Goal: Information Seeking & Learning: Learn about a topic

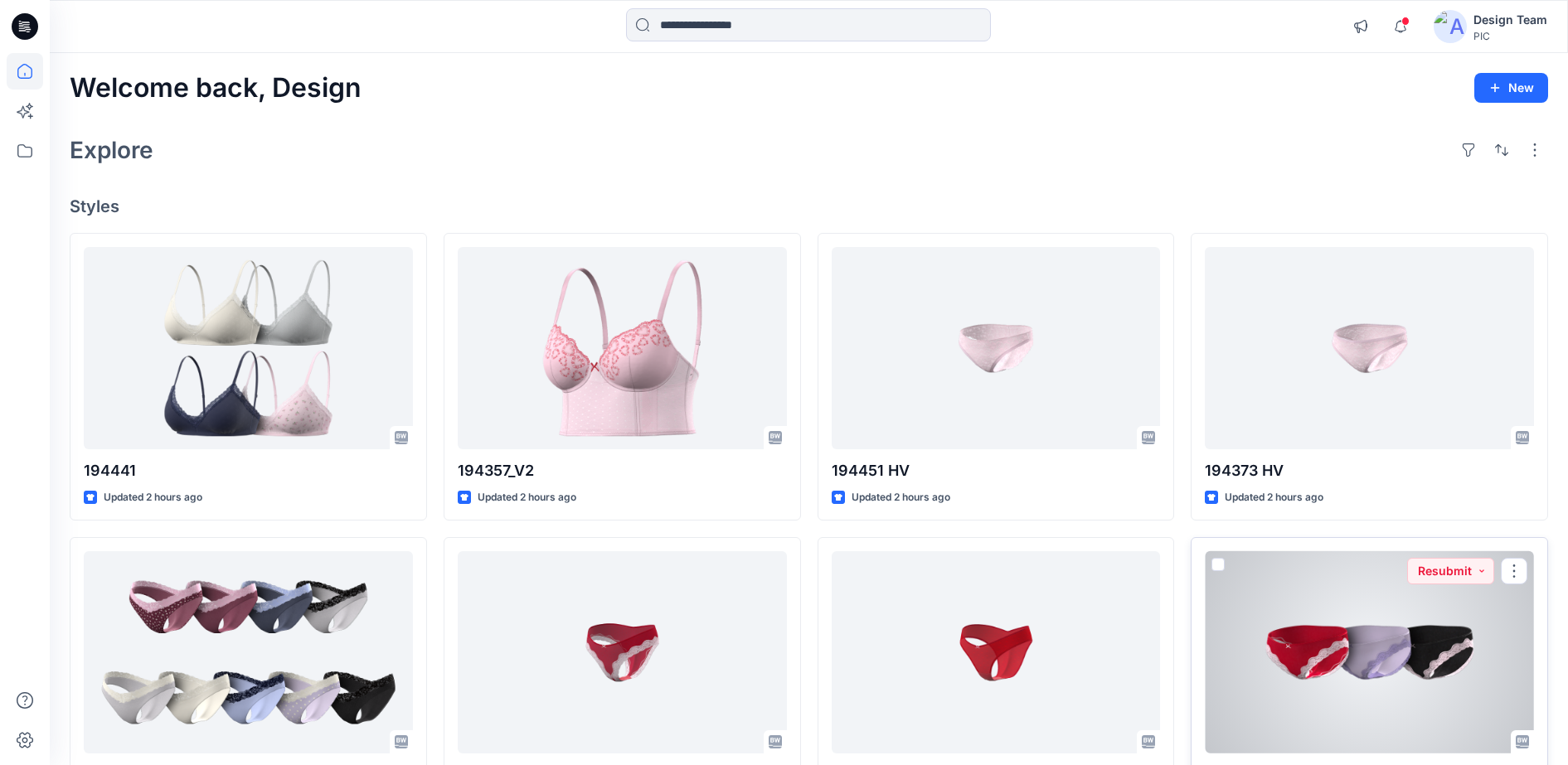
click at [1285, 646] on div at bounding box center [1369, 652] width 329 height 203
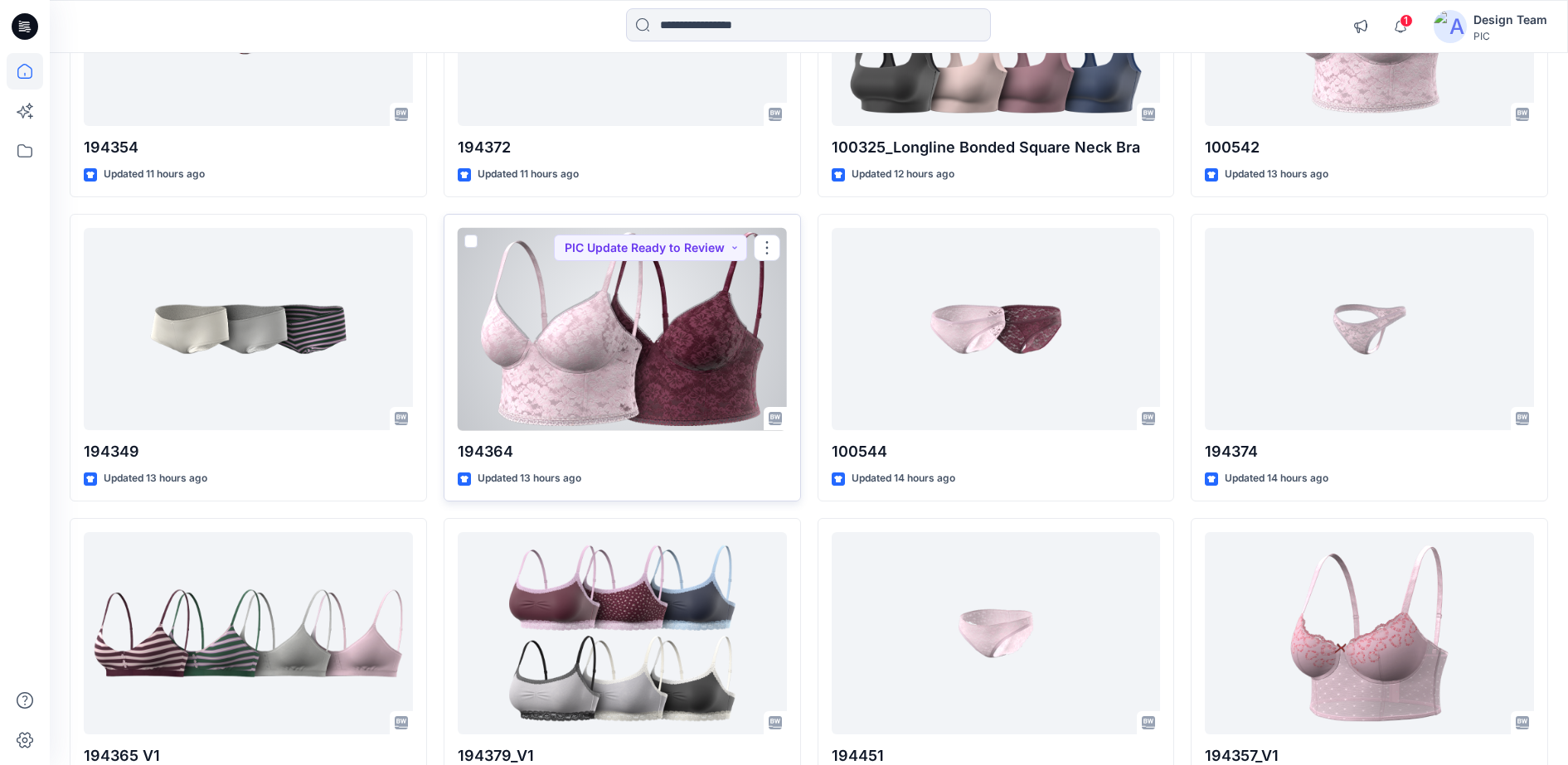
scroll to position [933, 0]
click at [585, 379] on div at bounding box center [622, 329] width 329 height 203
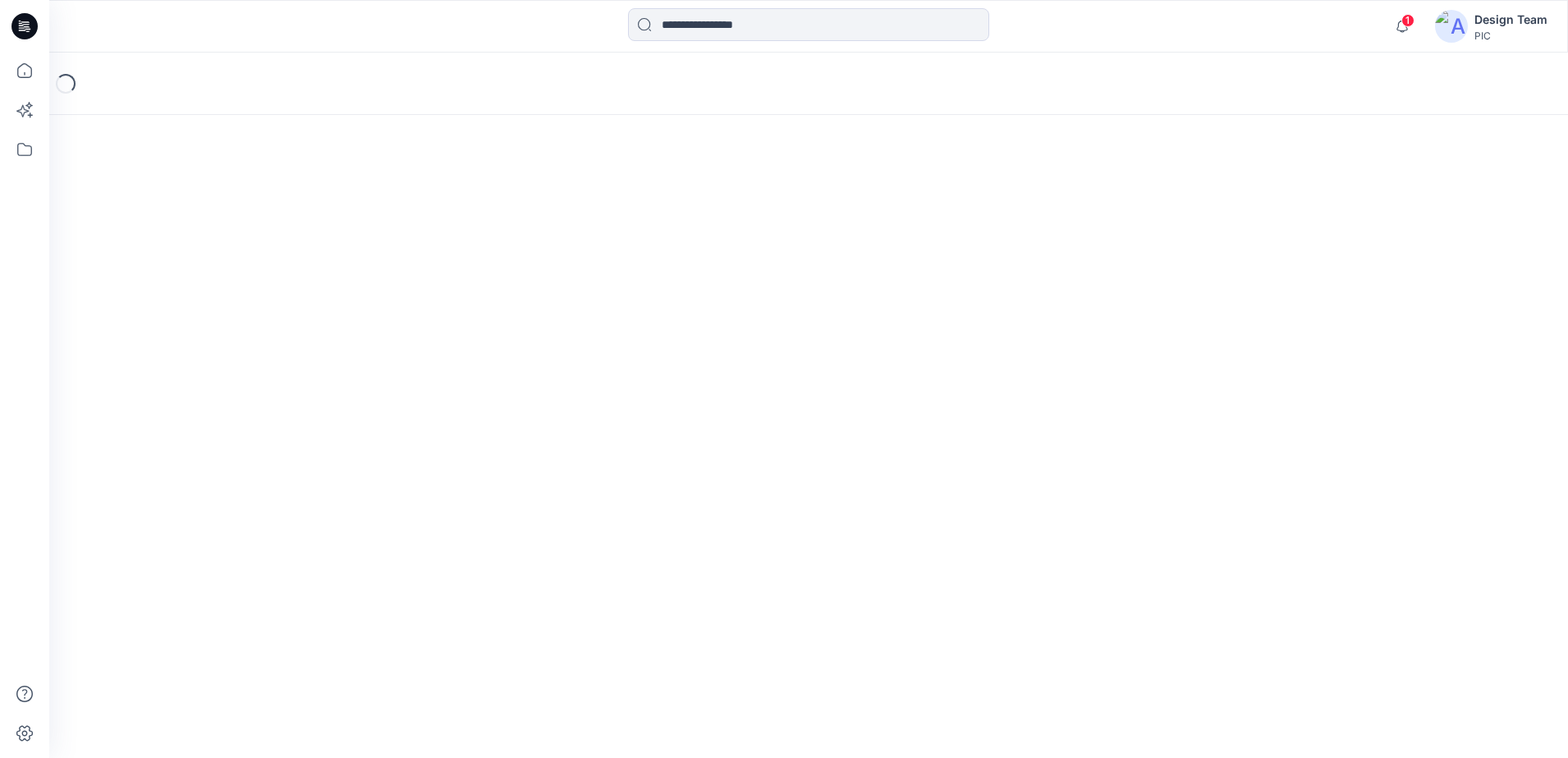
click at [579, 376] on div "Loading..." at bounding box center [809, 405] width 1519 height 705
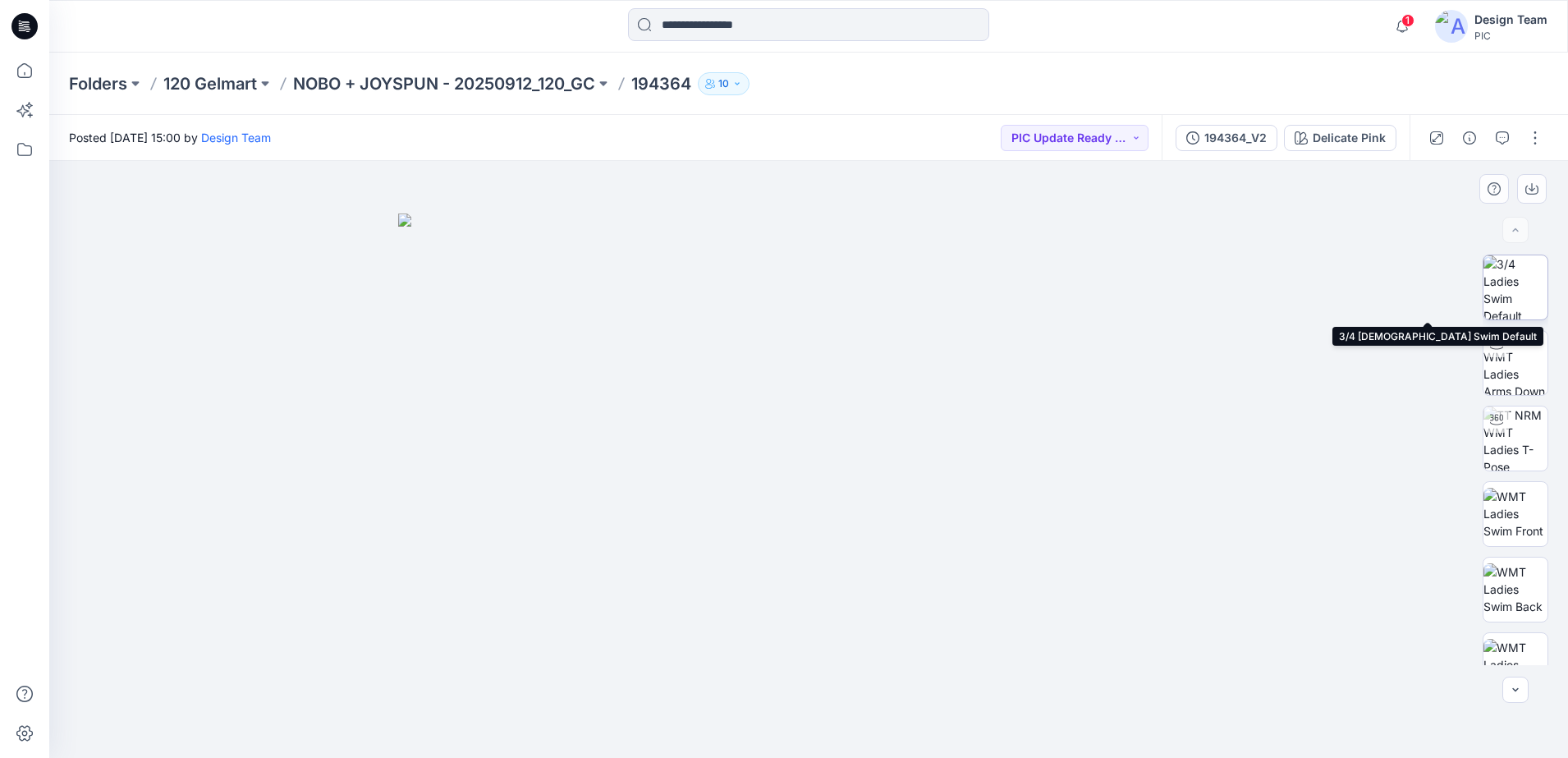
click at [1500, 301] on img at bounding box center [1515, 288] width 64 height 64
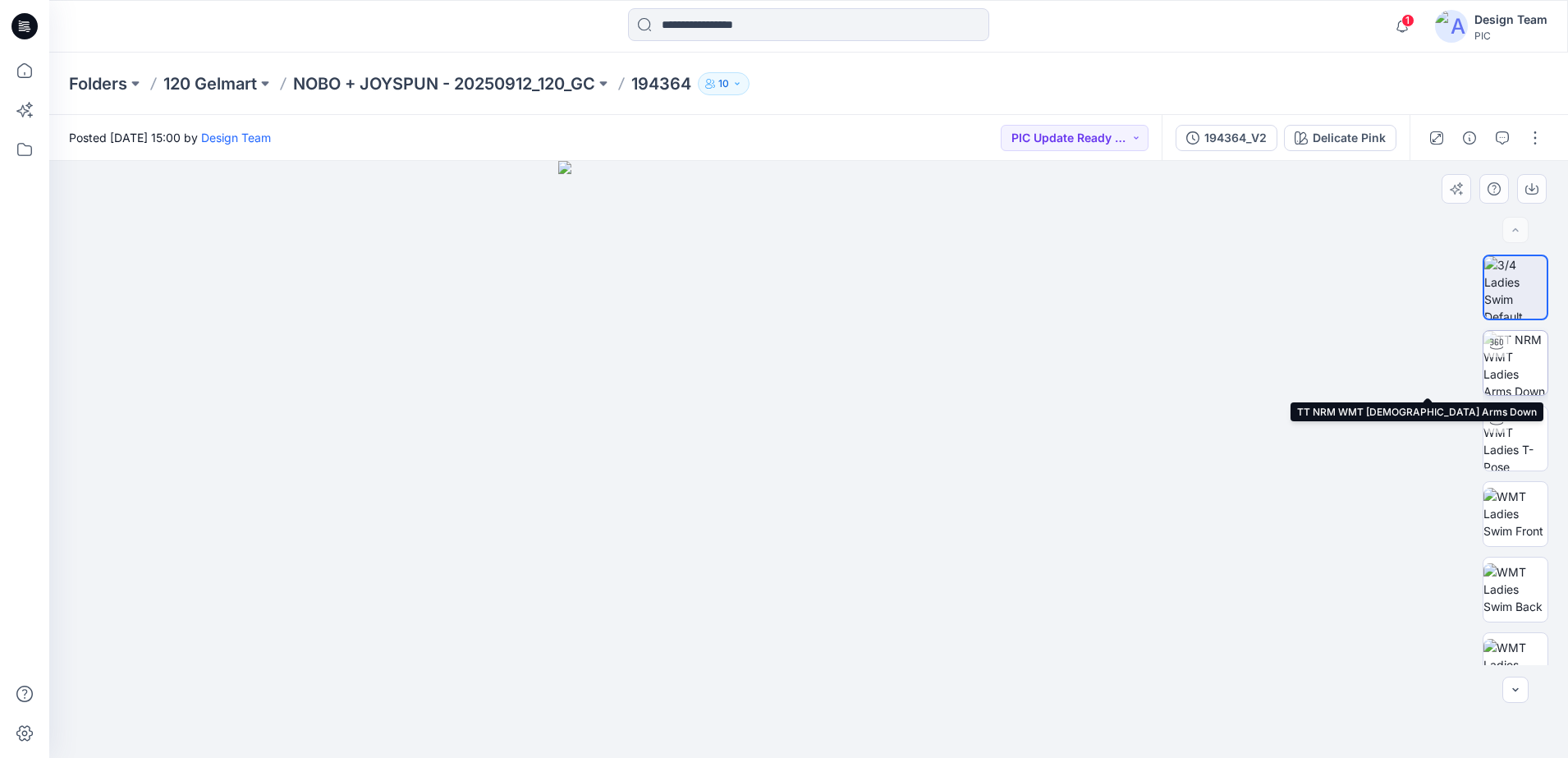
click at [1512, 376] on img at bounding box center [1515, 363] width 64 height 64
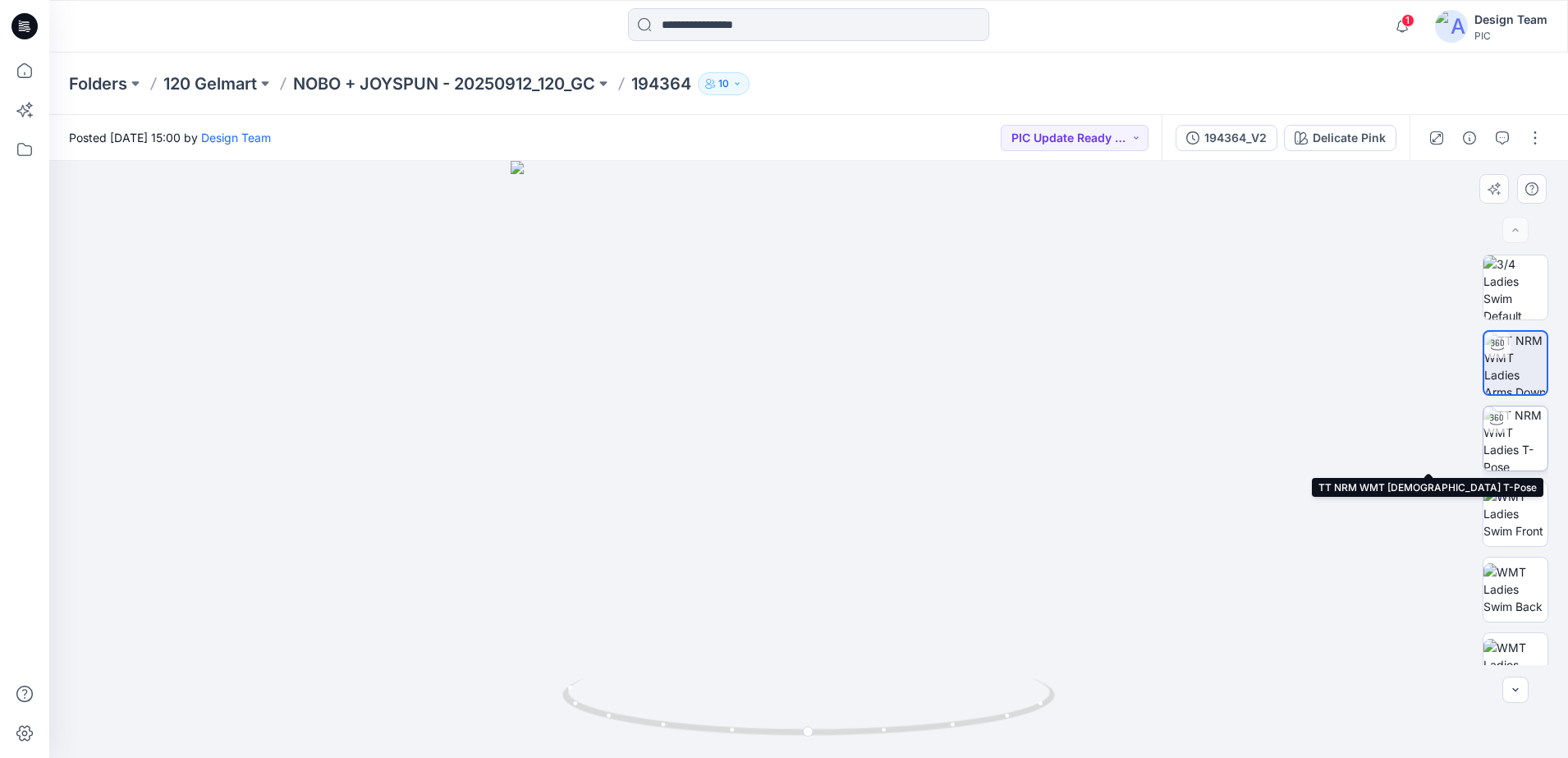
click at [1492, 444] on img at bounding box center [1515, 438] width 64 height 64
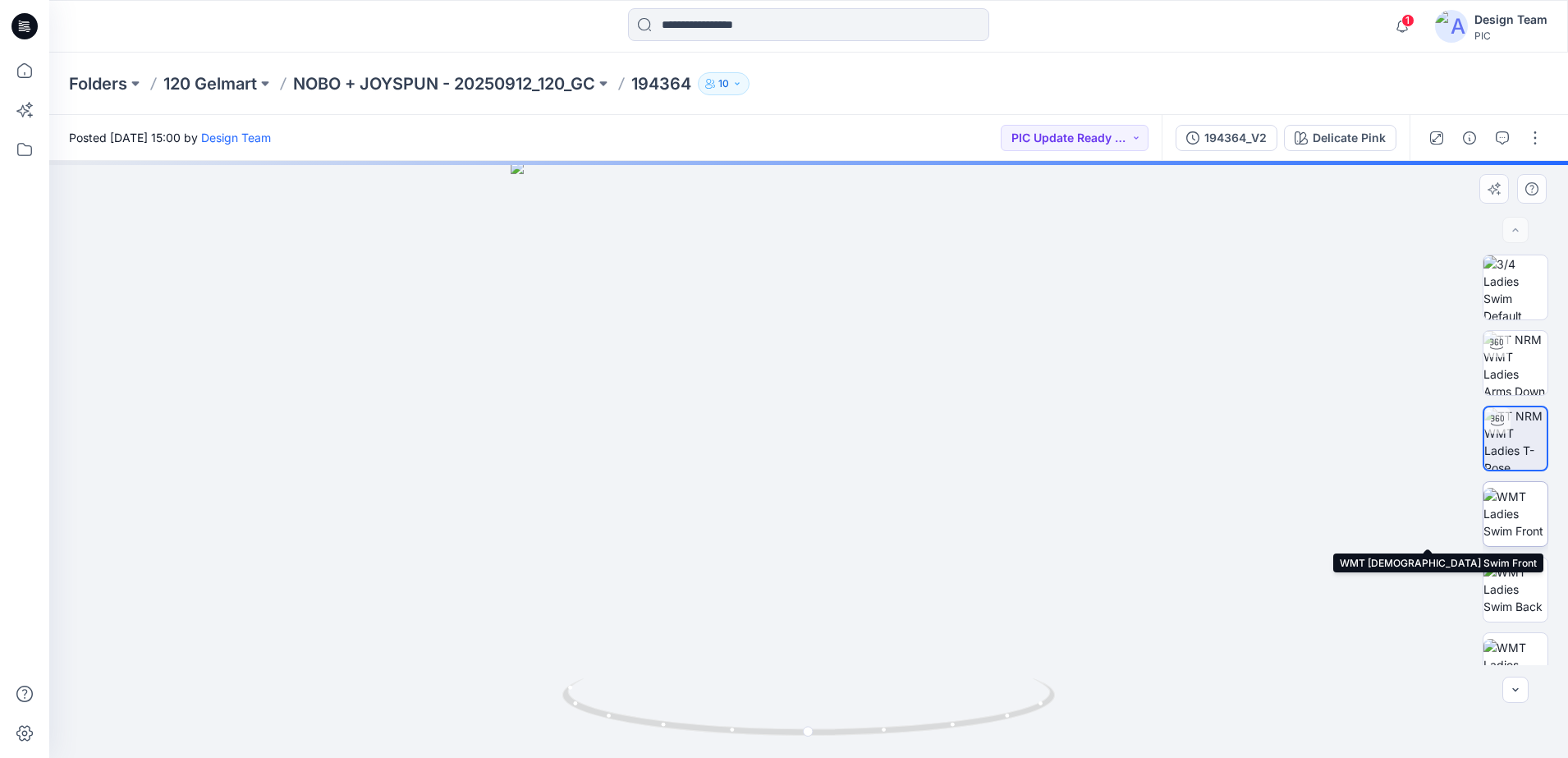
click at [1520, 515] on img at bounding box center [1515, 514] width 64 height 52
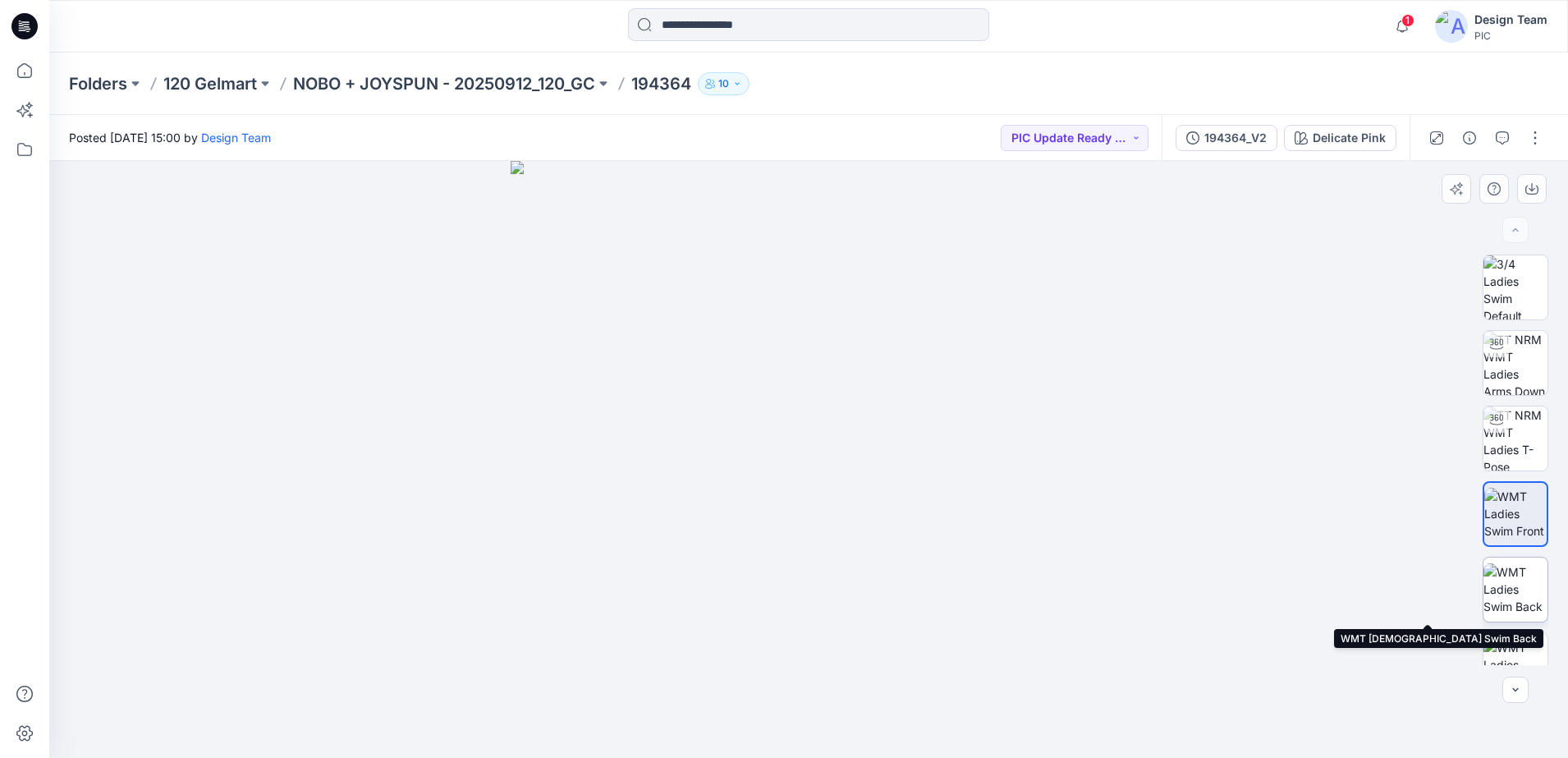
click at [1525, 602] on img at bounding box center [1515, 589] width 64 height 52
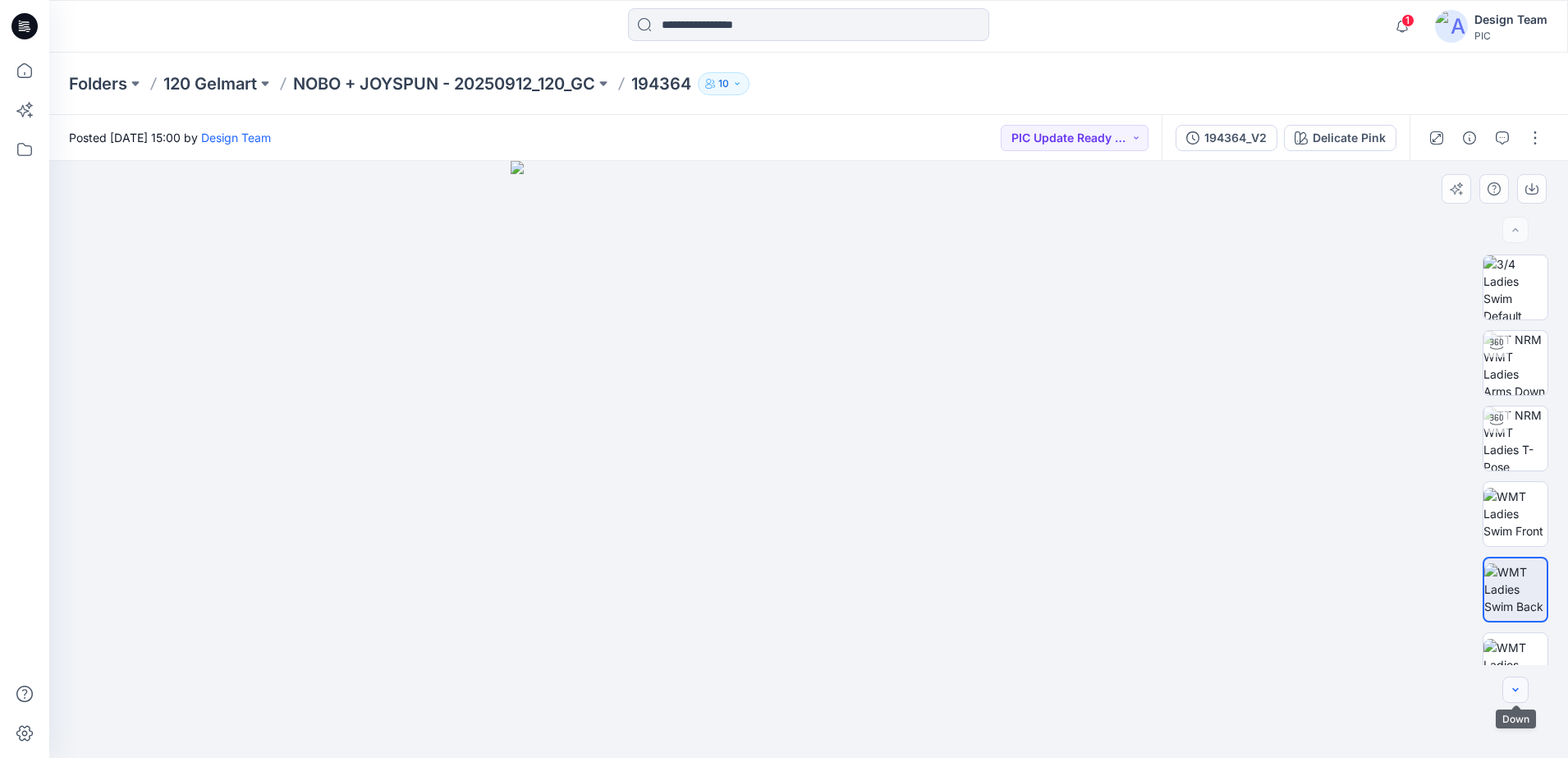
click at [1523, 695] on button "button" at bounding box center [1515, 690] width 26 height 26
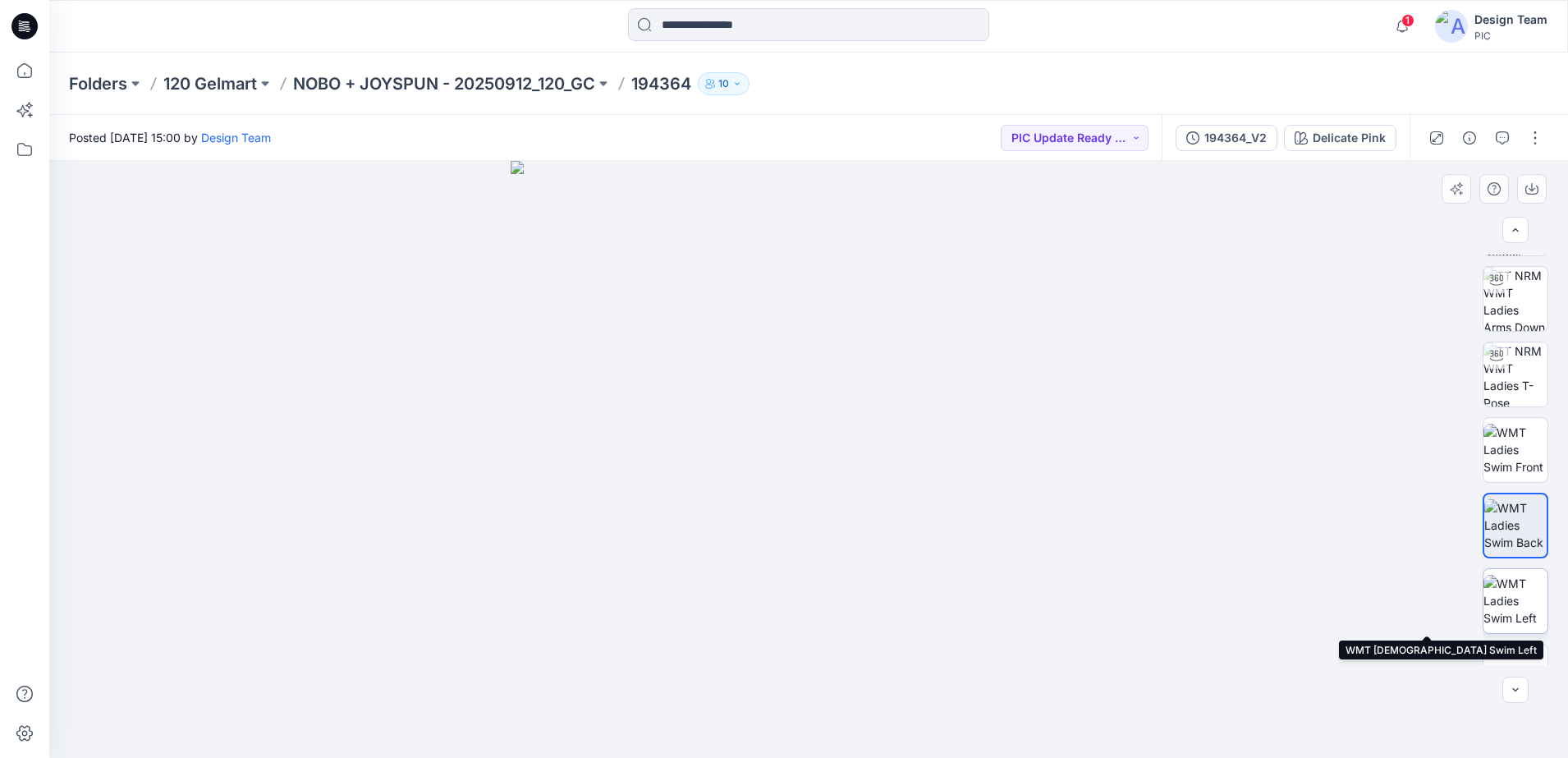
click at [1508, 603] on img at bounding box center [1515, 601] width 64 height 52
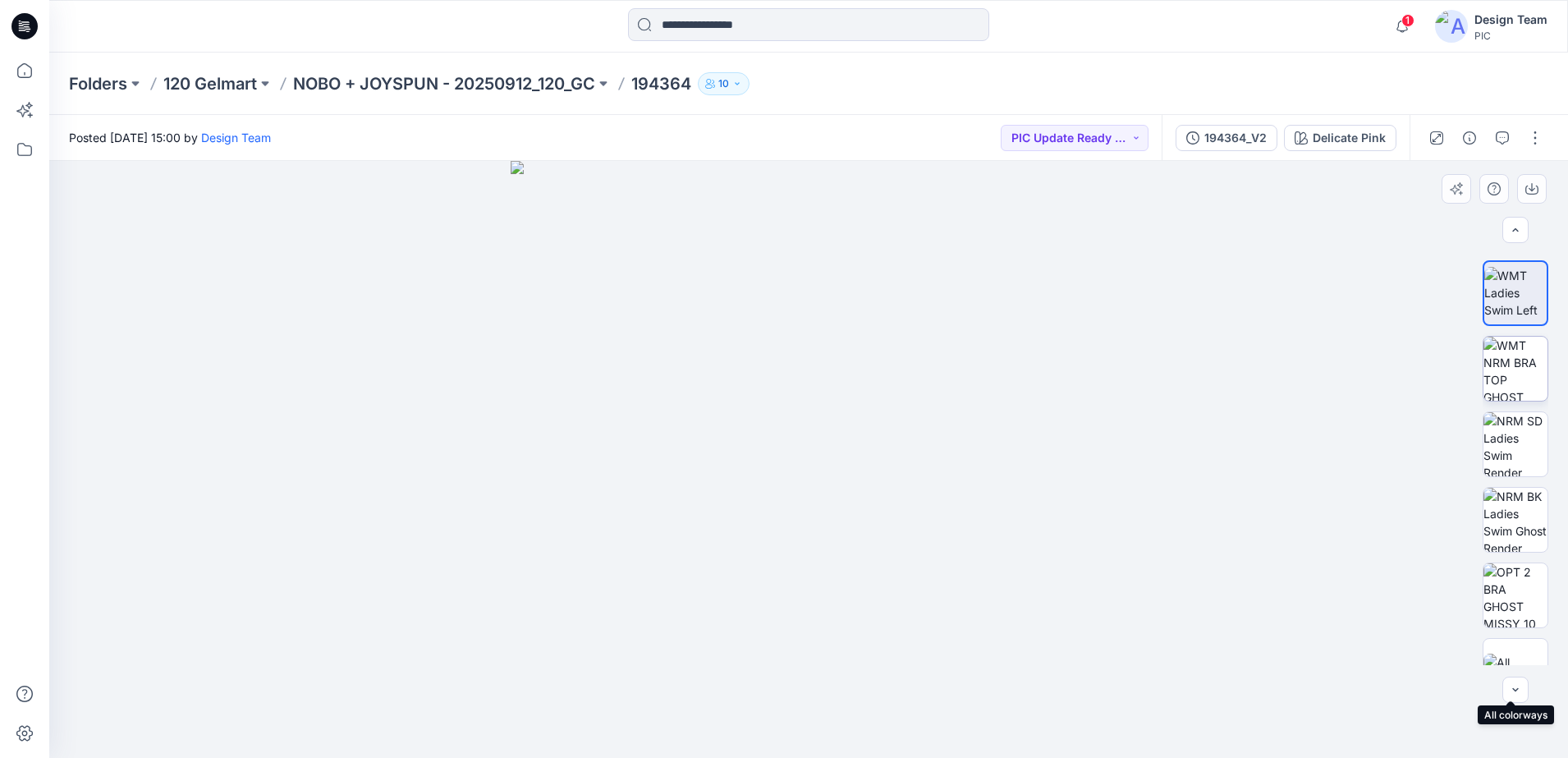
scroll to position [411, 0]
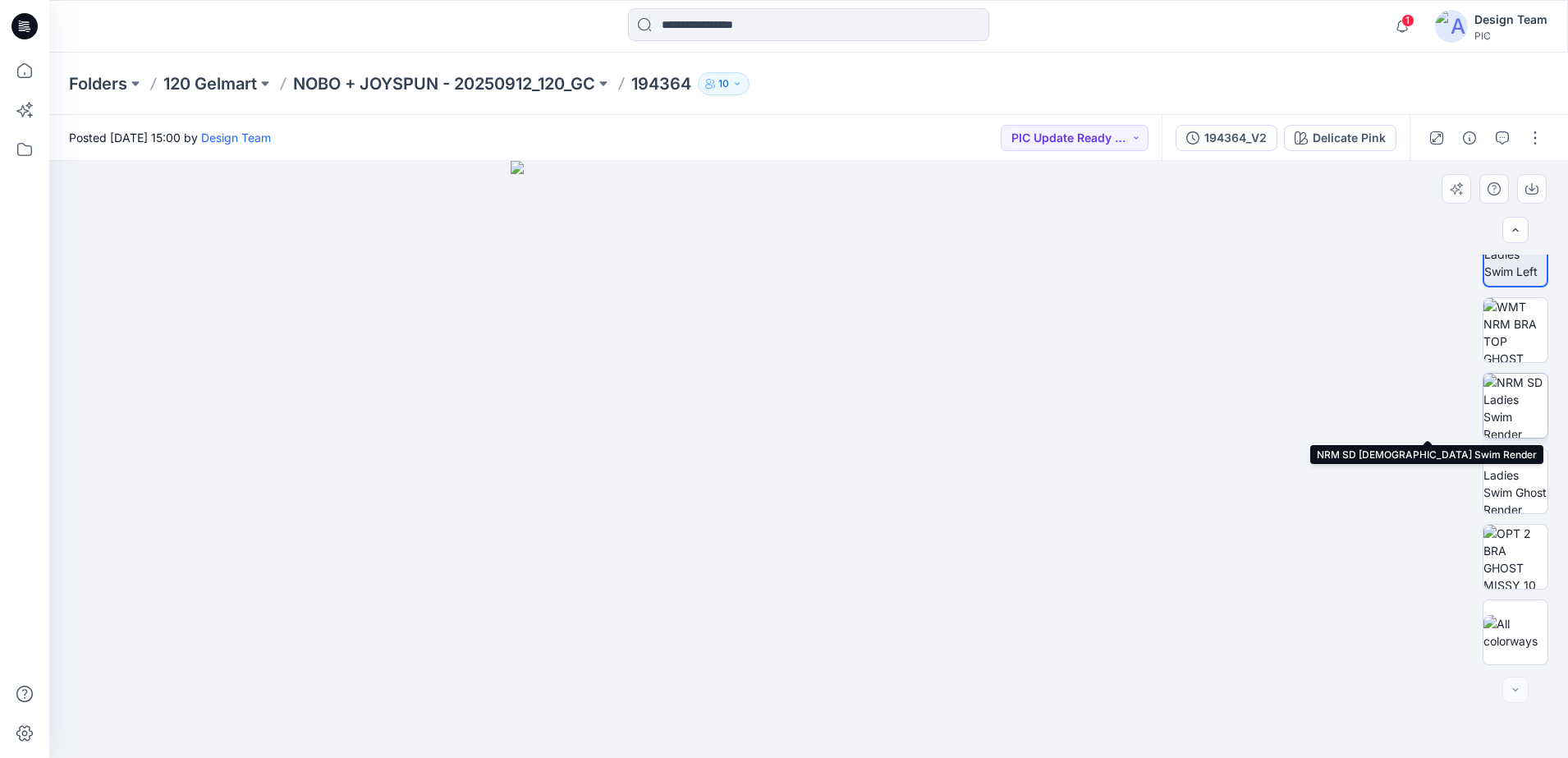
click at [1514, 392] on img at bounding box center [1515, 405] width 64 height 64
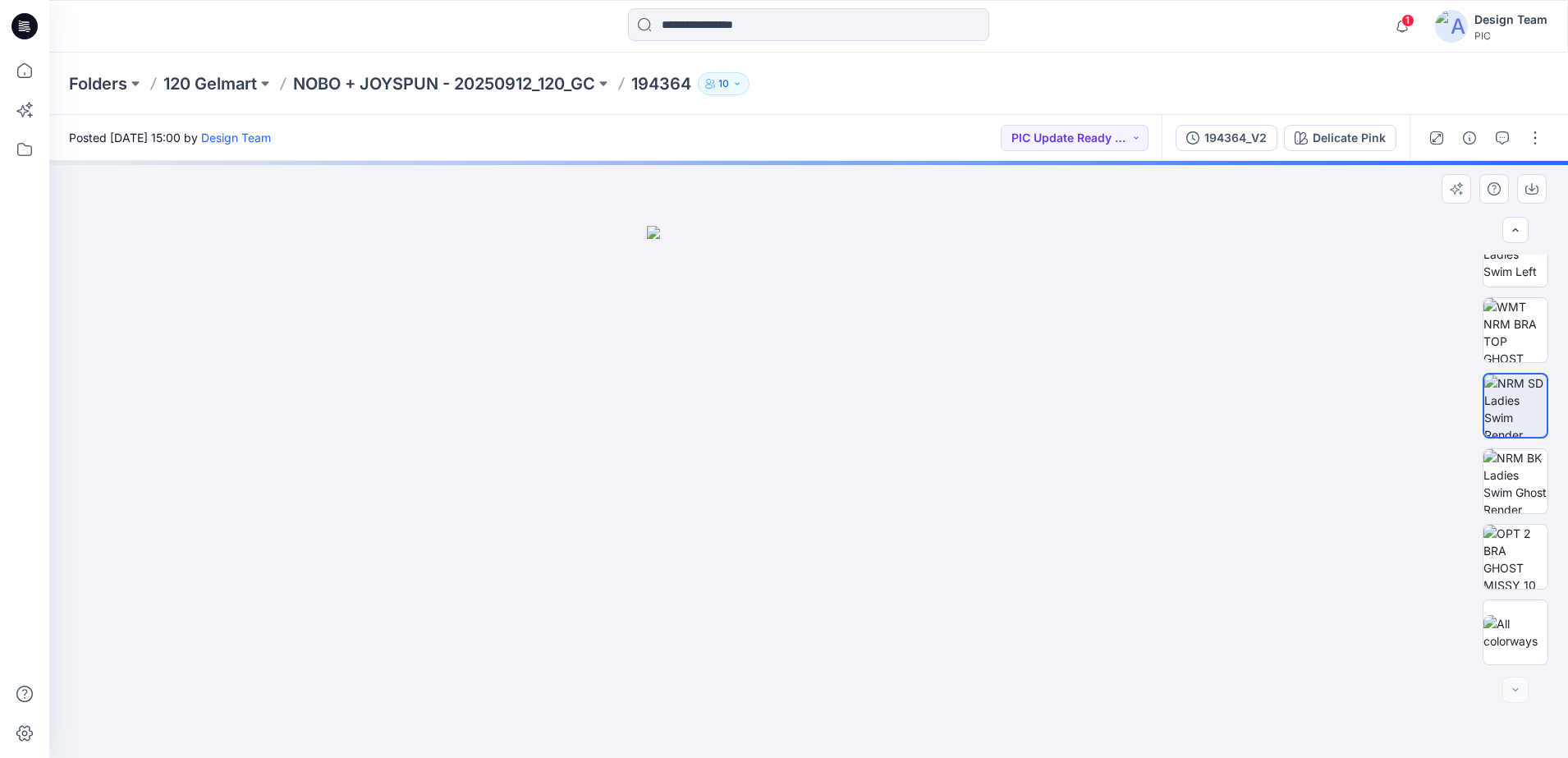
click at [1514, 392] on img at bounding box center [1515, 405] width 62 height 62
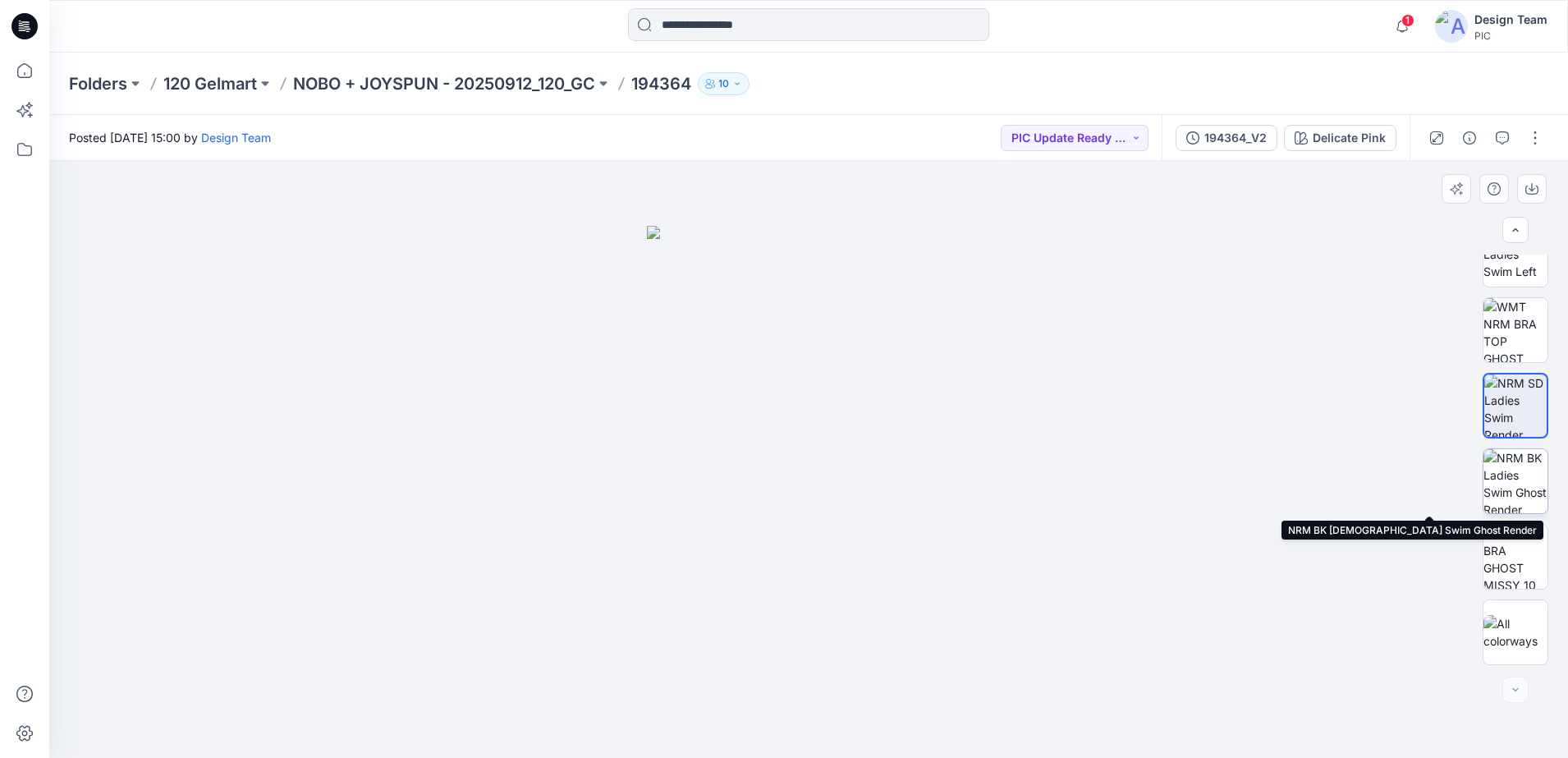
click at [1492, 466] on img at bounding box center [1515, 482] width 64 height 64
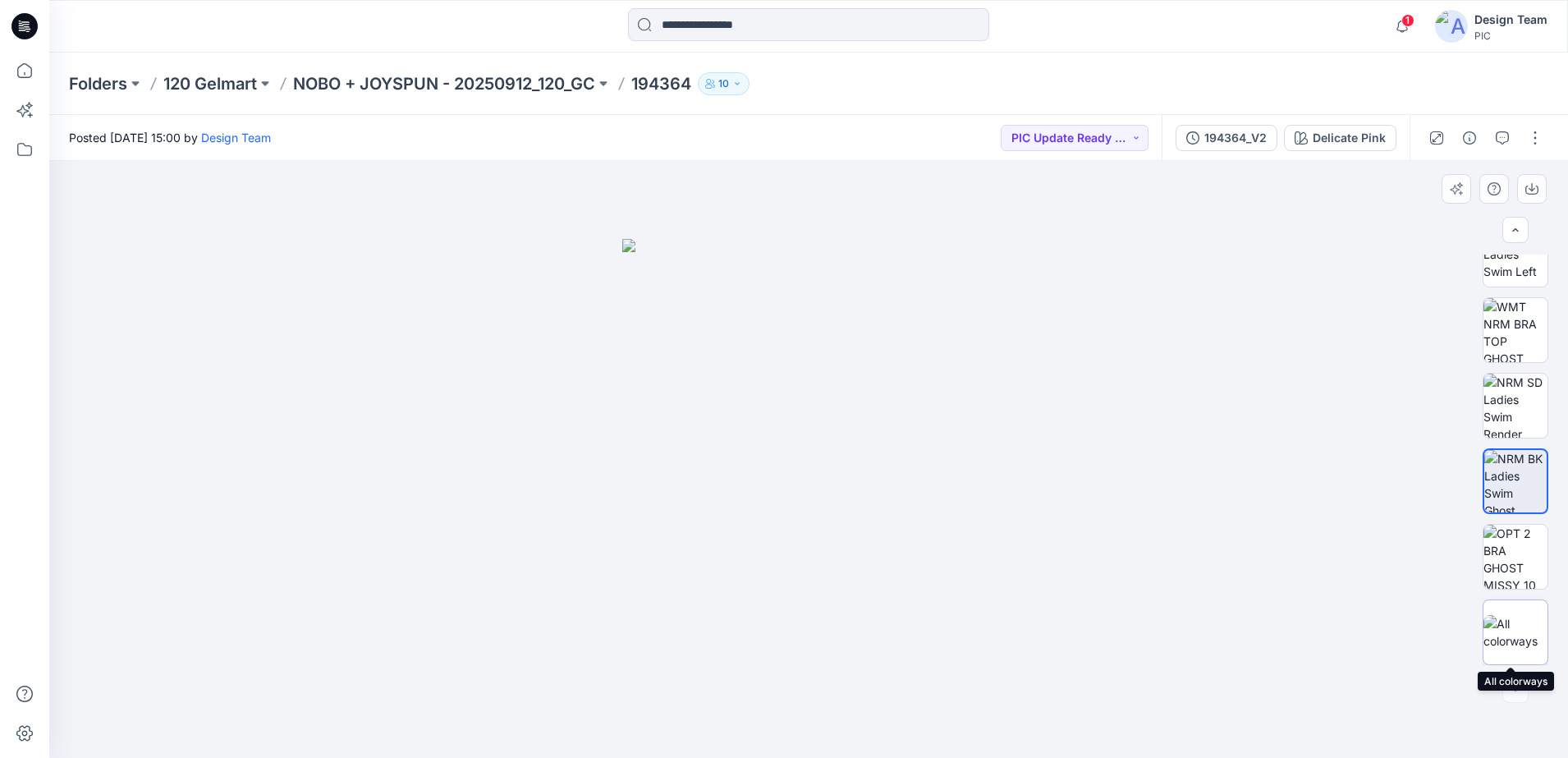
click at [1528, 624] on img at bounding box center [1515, 632] width 64 height 35
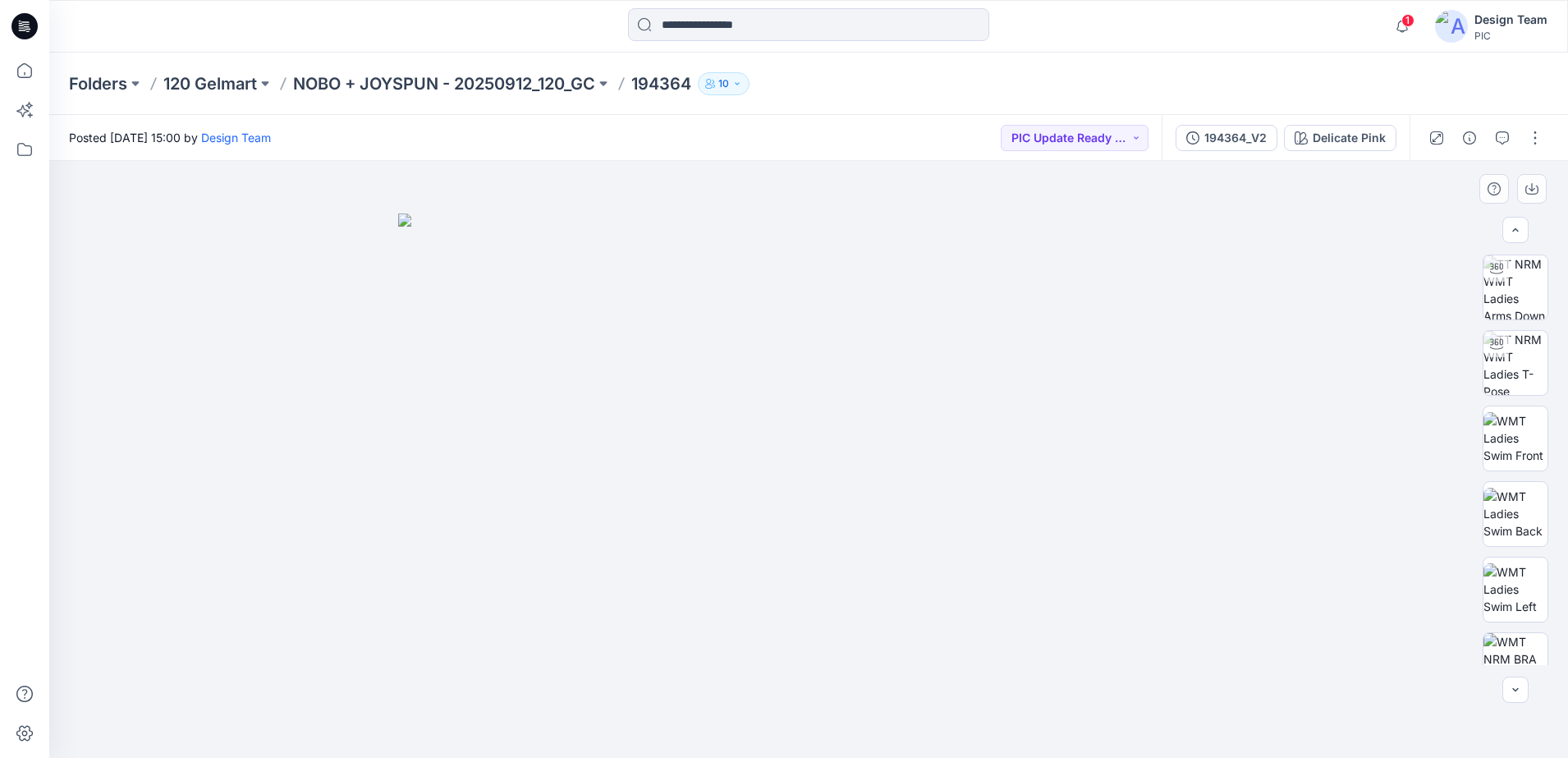
scroll to position [0, 0]
click at [1500, 538] on img at bounding box center [1515, 514] width 64 height 52
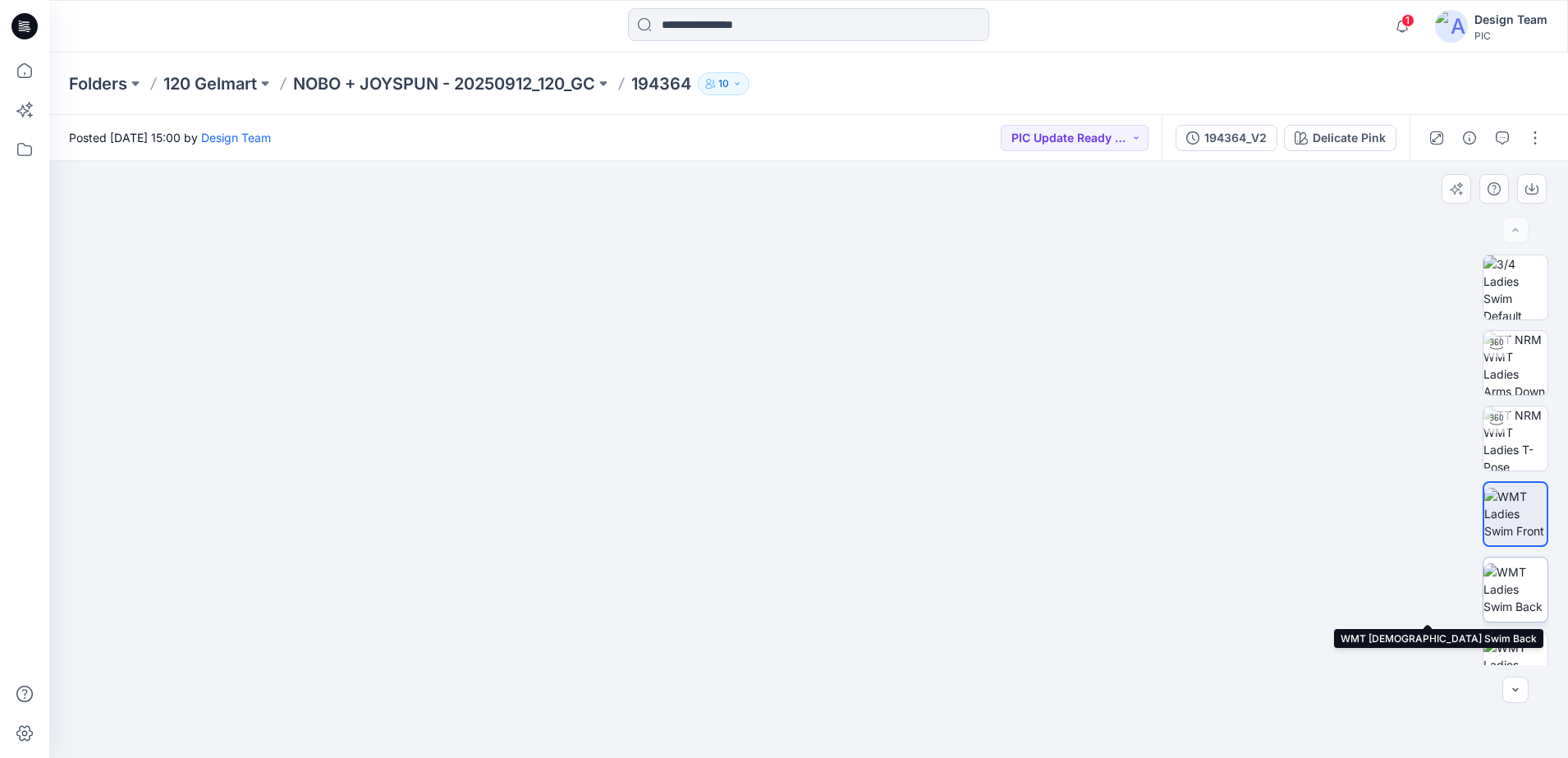
click at [1500, 591] on img at bounding box center [1515, 589] width 64 height 52
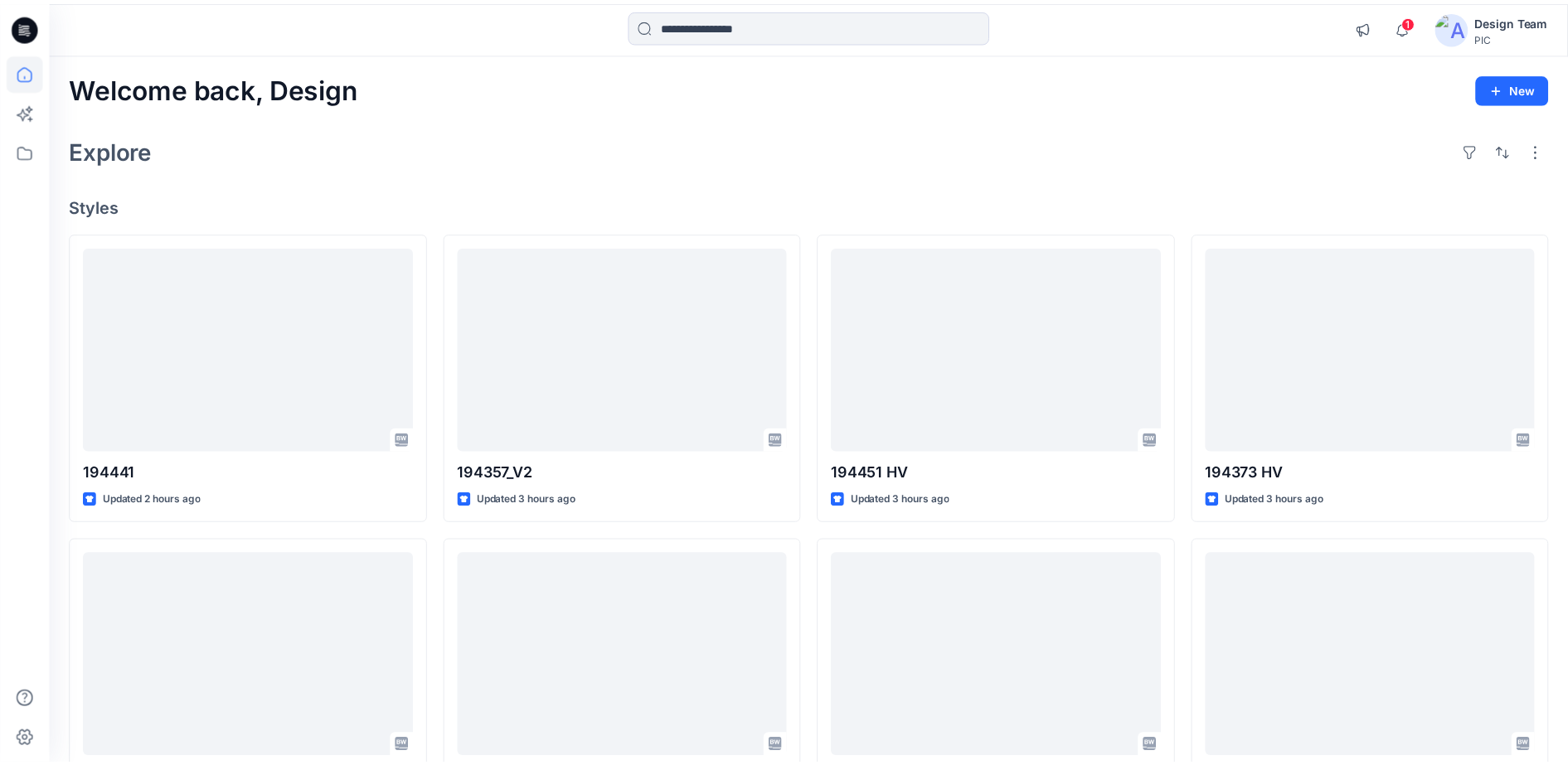
scroll to position [933, 0]
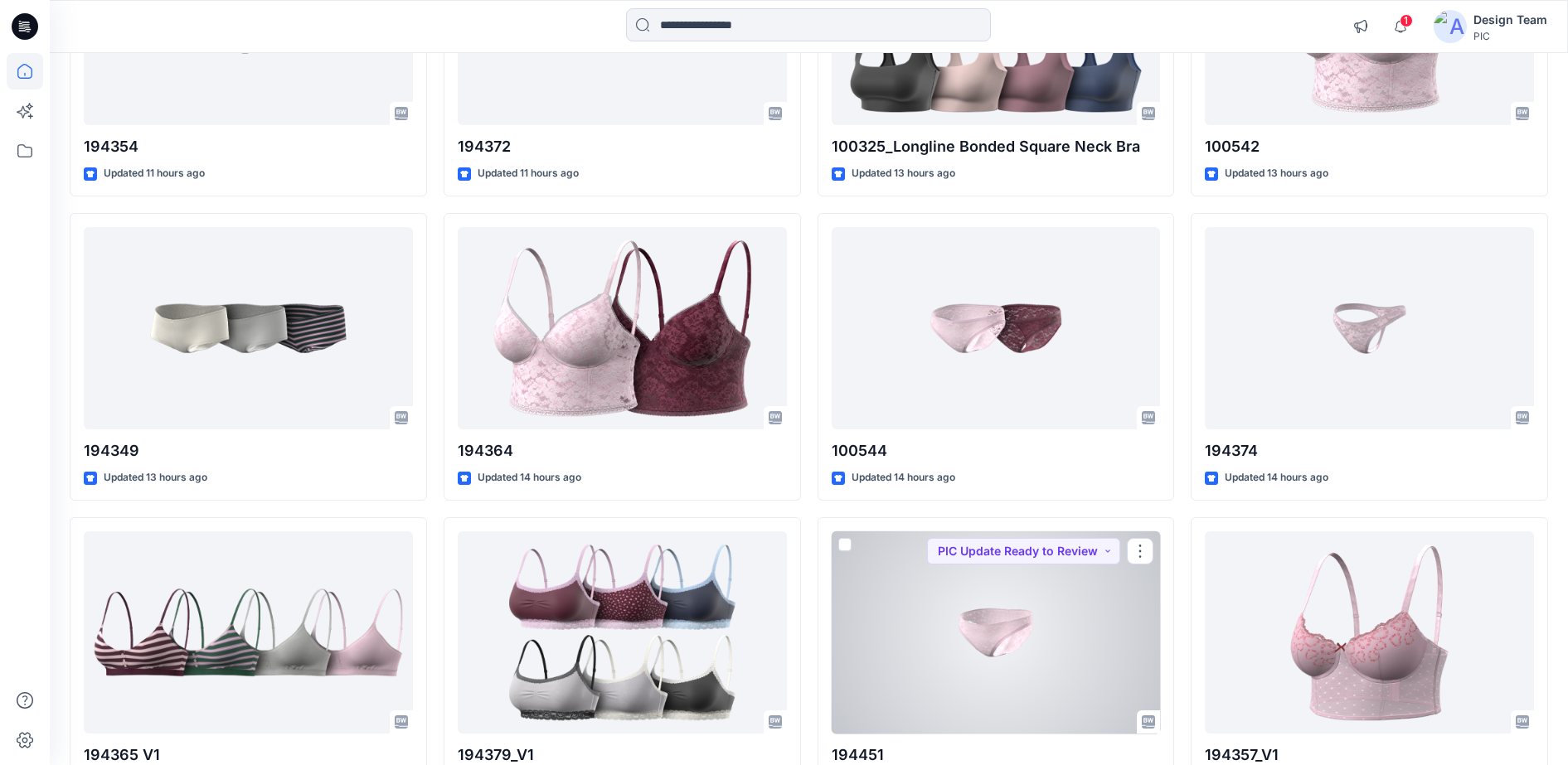
click at [1041, 636] on div at bounding box center [996, 633] width 329 height 203
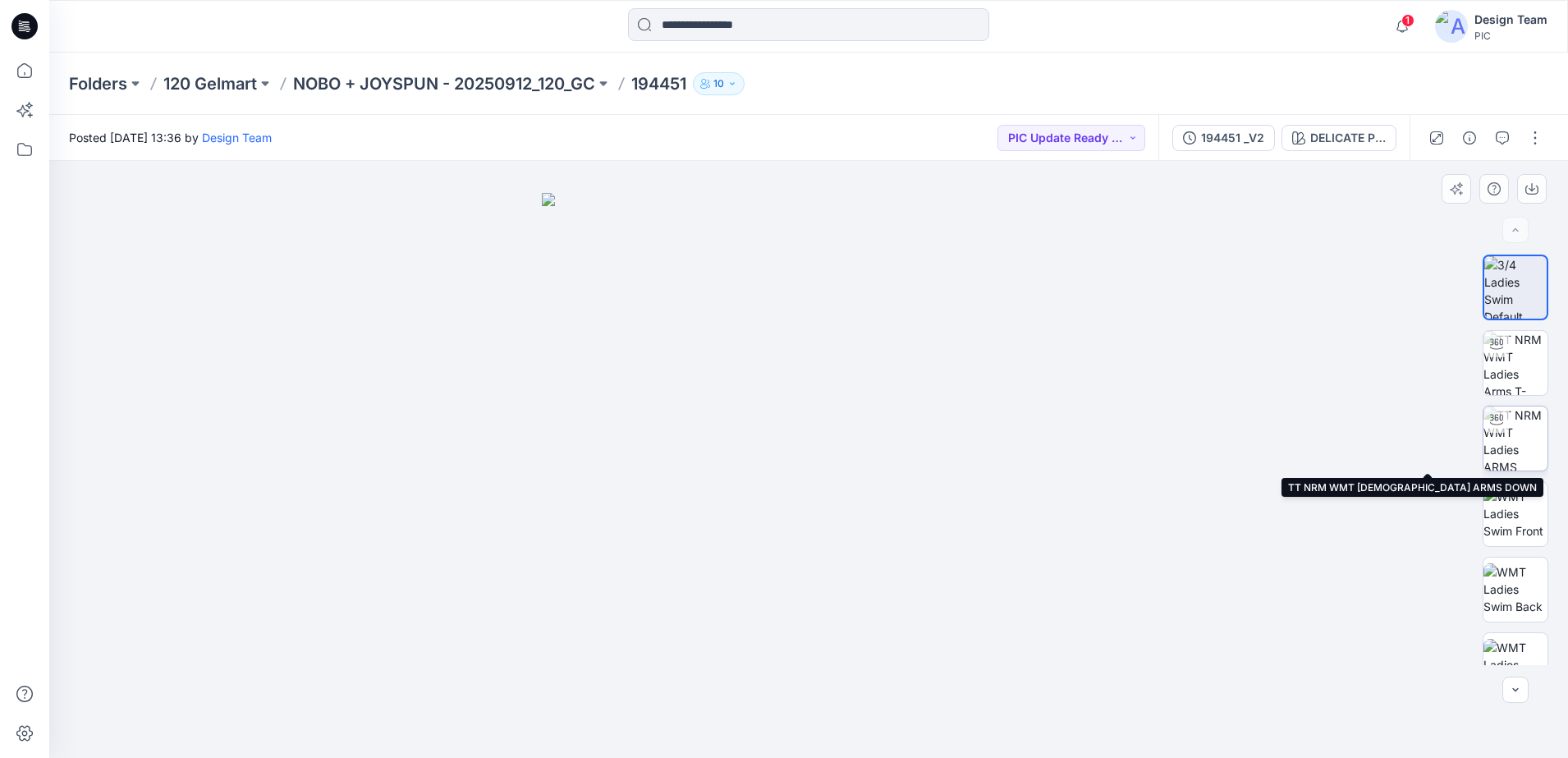
click at [1520, 444] on img at bounding box center [1515, 438] width 64 height 64
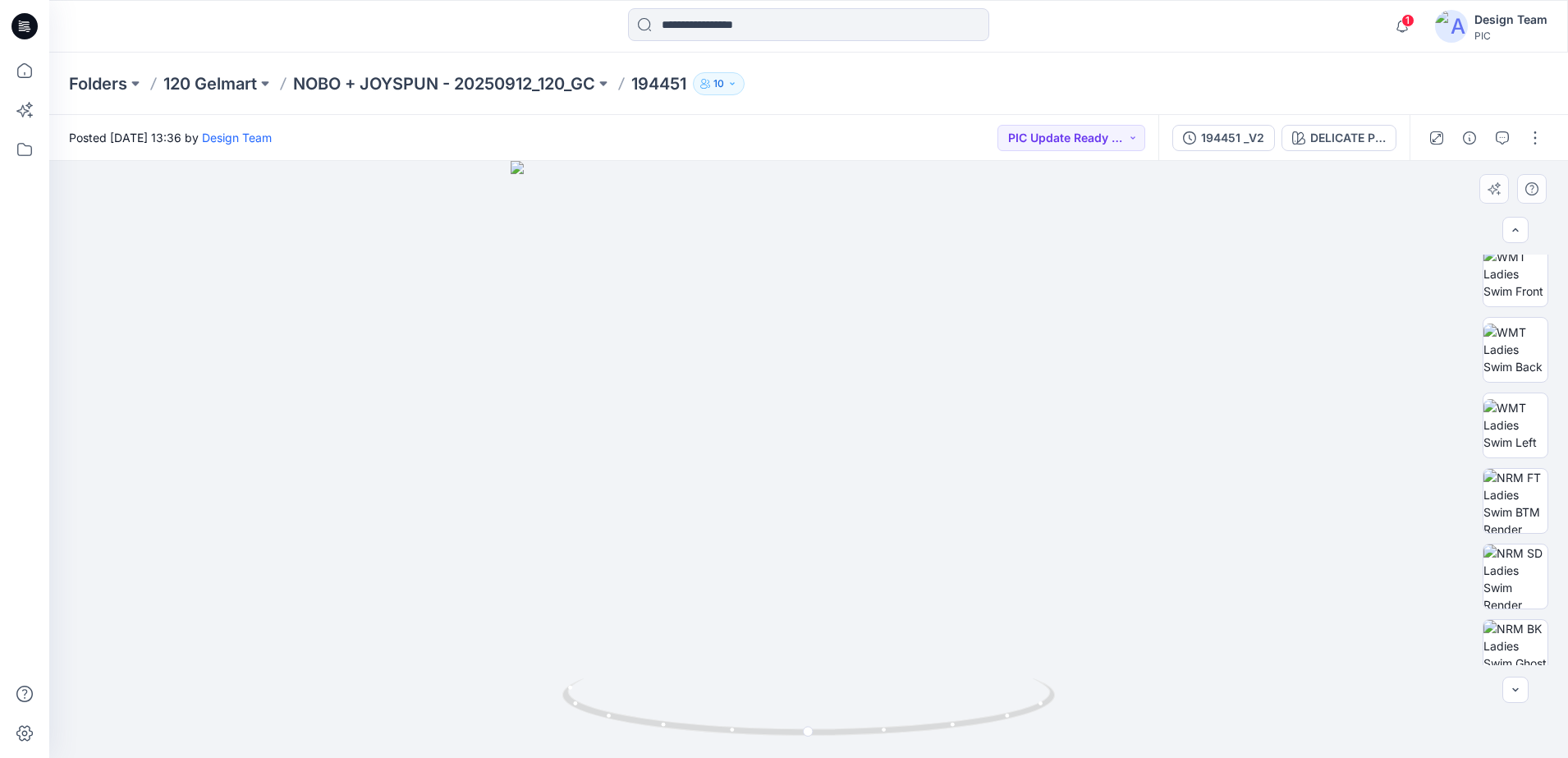
scroll to position [260, 0]
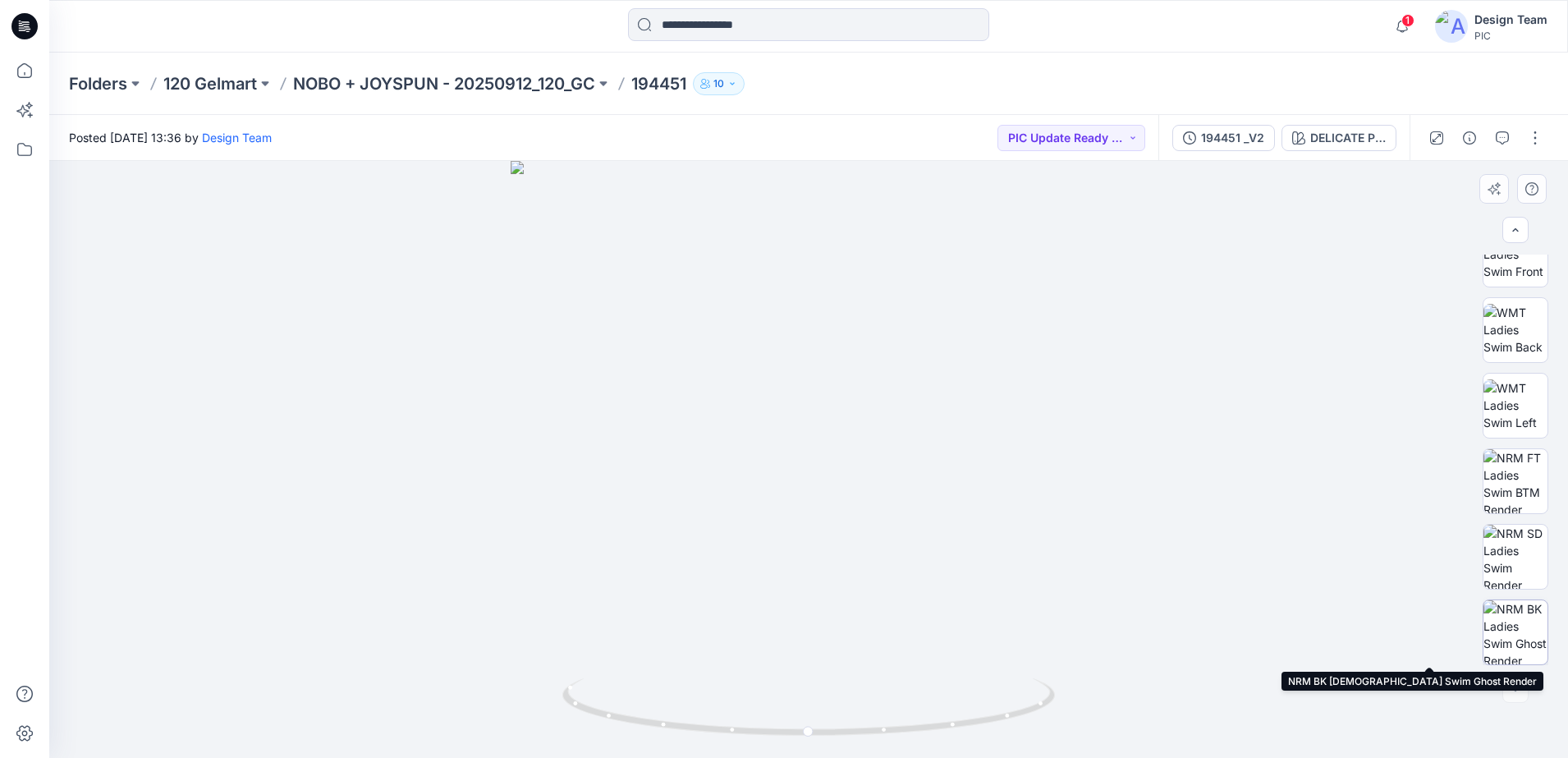
click at [1517, 631] on img at bounding box center [1515, 632] width 64 height 64
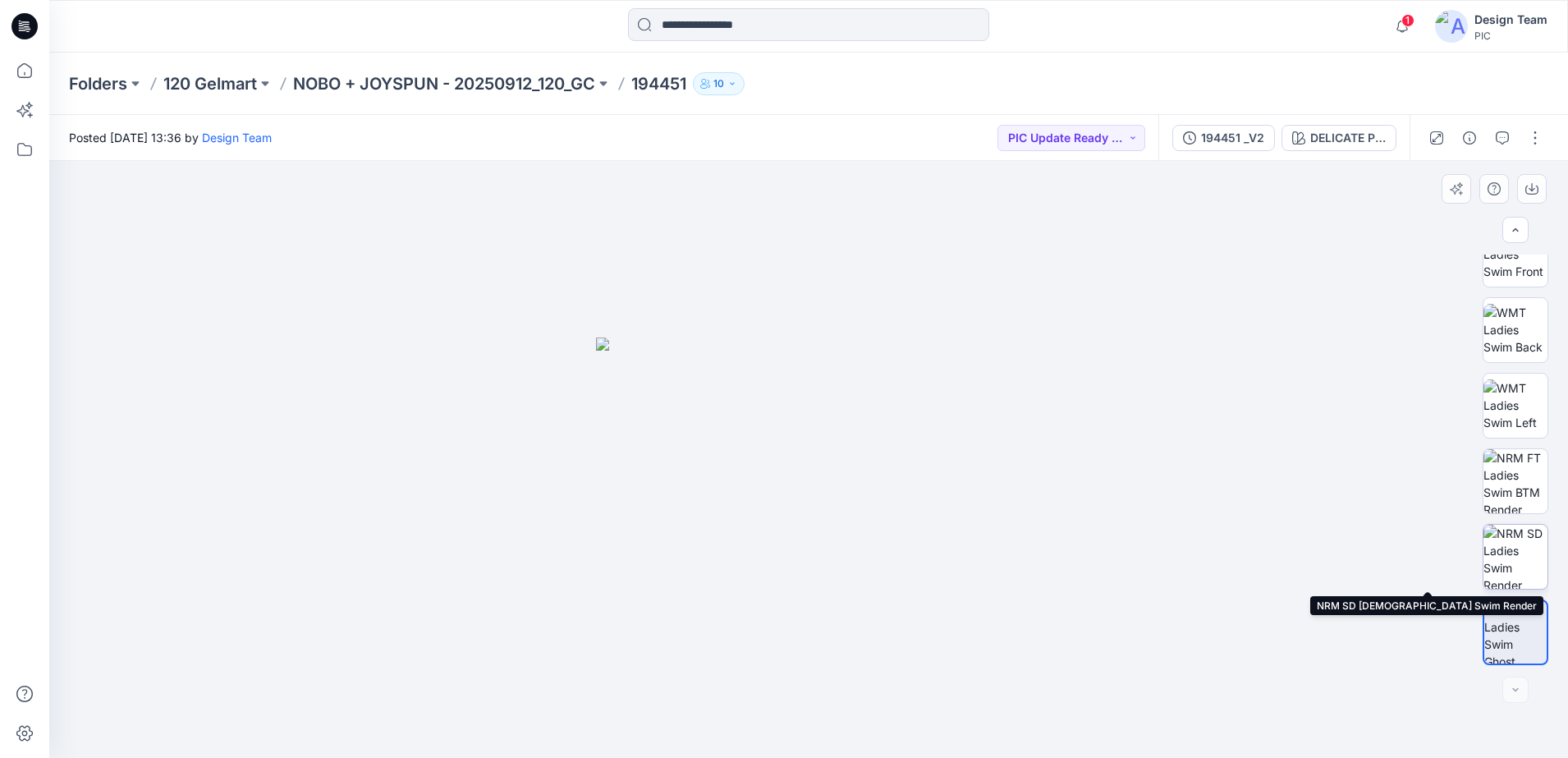
click at [1513, 564] on img at bounding box center [1515, 557] width 64 height 64
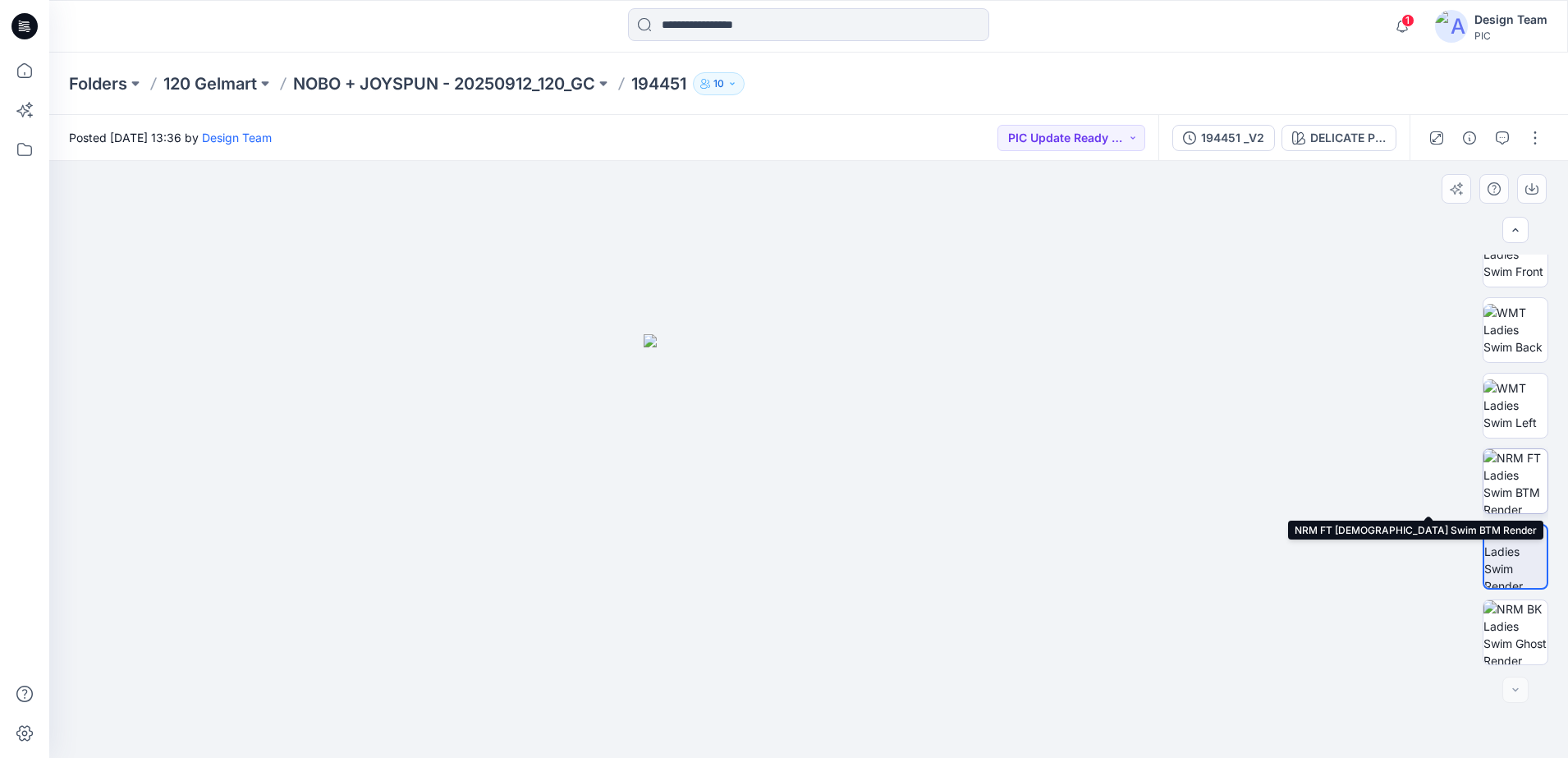
click at [1534, 462] on img at bounding box center [1515, 482] width 64 height 64
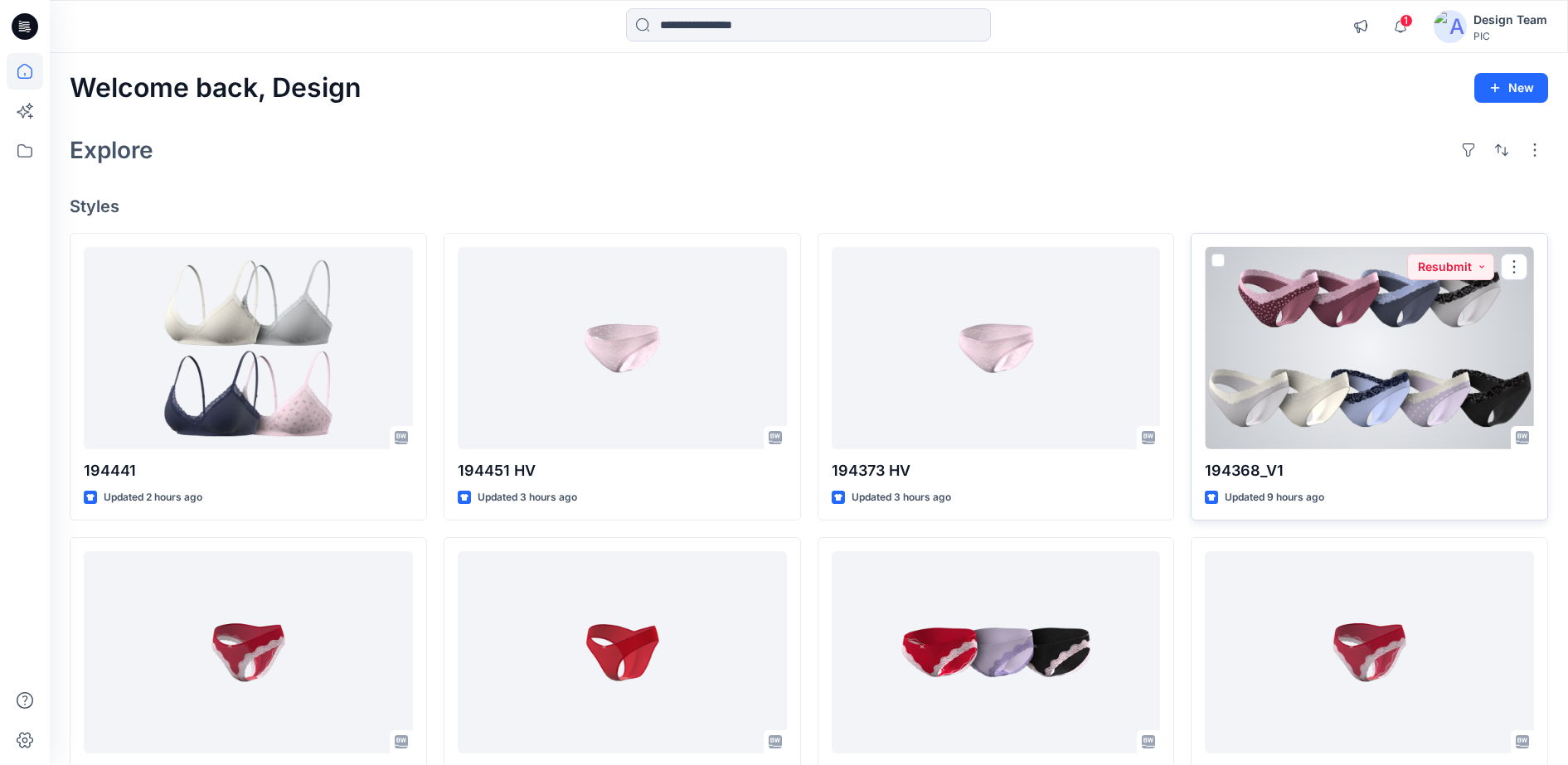
click at [1312, 414] on div at bounding box center [1369, 349] width 329 height 203
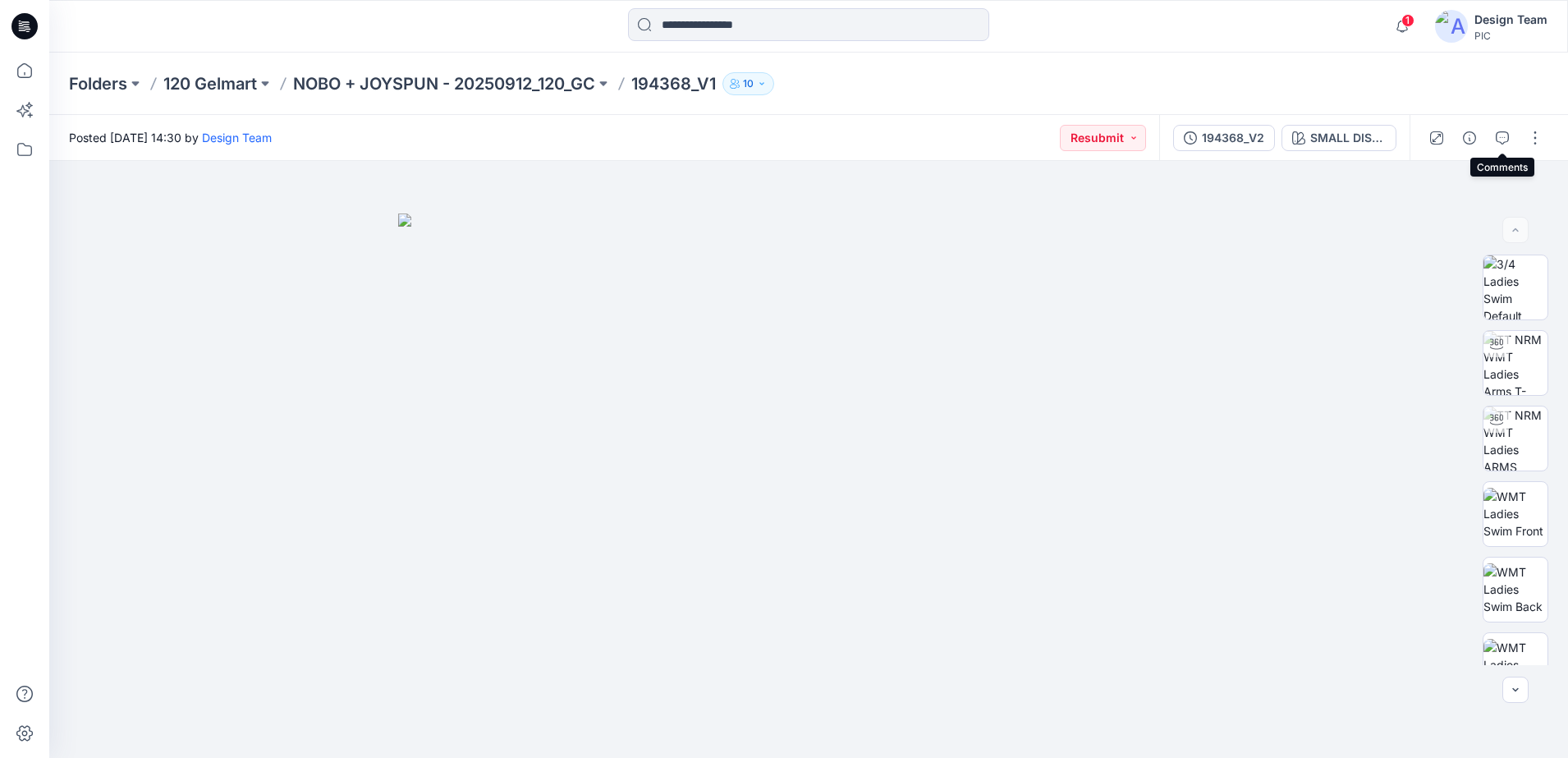
click at [1500, 134] on icon "button" at bounding box center [1501, 138] width 13 height 13
